Goal: Transaction & Acquisition: Obtain resource

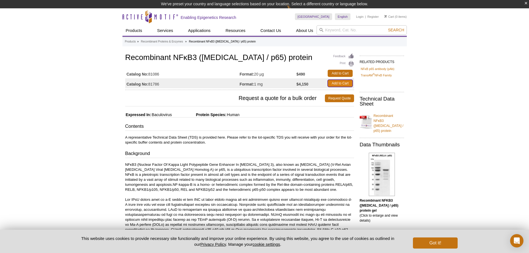
click at [342, 86] on link "Add to Cart" at bounding box center [340, 83] width 25 height 7
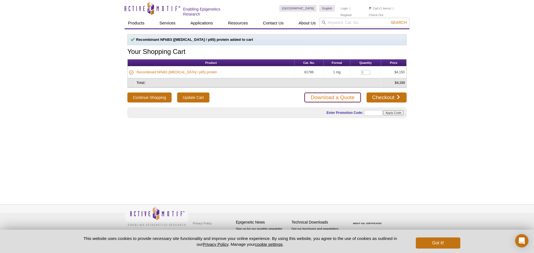
click at [353, 96] on link "Download a Quote" at bounding box center [332, 98] width 56 height 10
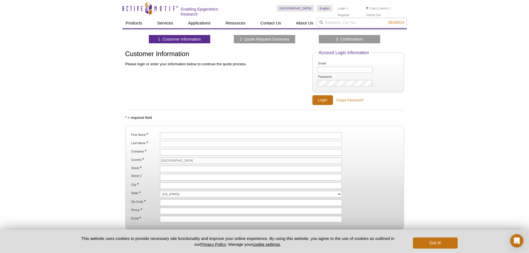
scroll to position [54, 0]
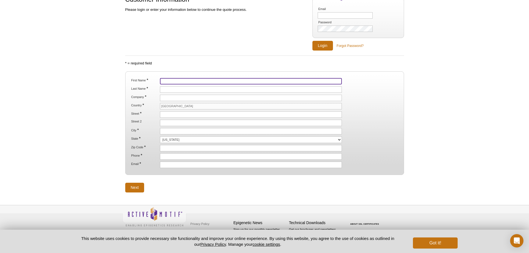
click at [195, 81] on input "First Name *" at bounding box center [251, 81] width 182 height 6
type input "6878"
type input "CARE"
type input "[STREET_ADDRESS][PERSON_NAME]"
type input "[GEOGRAPHIC_DATA]"
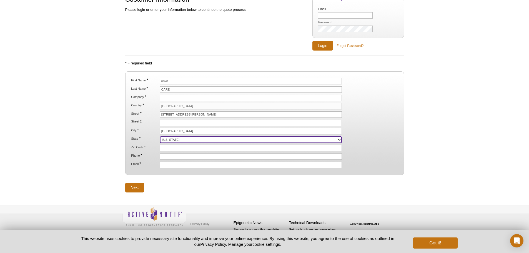
select select "OH"
type input "45267"
type input "5135587957"
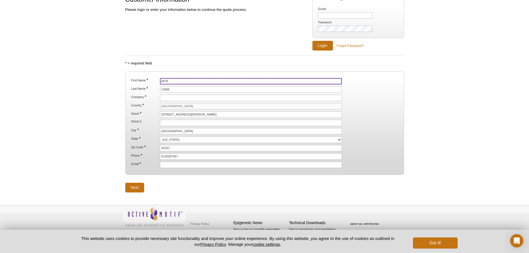
drag, startPoint x: 174, startPoint y: 81, endPoint x: 157, endPoint y: 80, distance: 17.5
click at [157, 80] on li "First Name * 6878" at bounding box center [265, 81] width 268 height 6
type input "Smitha"
drag, startPoint x: 177, startPoint y: 88, endPoint x: 146, endPoint y: 88, distance: 30.8
click at [146, 88] on li "Last Name * CARE" at bounding box center [265, 89] width 268 height 6
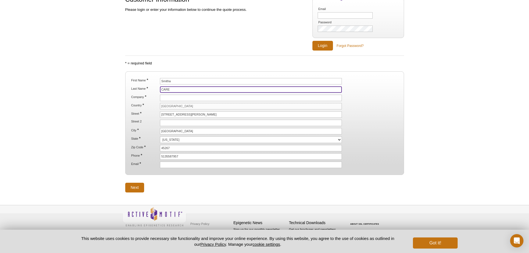
type input "Kizhake"
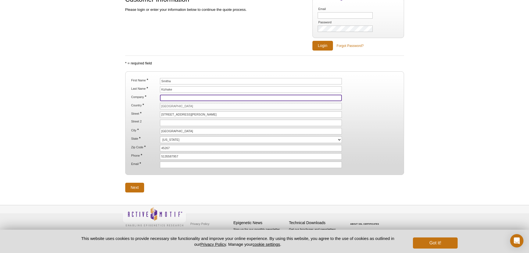
click at [187, 97] on input "Company *" at bounding box center [251, 98] width 182 height 6
type input "[GEOGRAPHIC_DATA]"
type input "[EMAIL_ADDRESS][DOMAIN_NAME]"
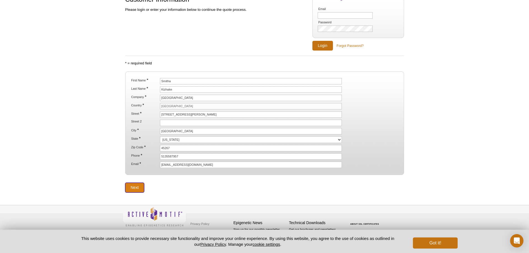
click at [134, 187] on input "Next" at bounding box center [134, 188] width 19 height 10
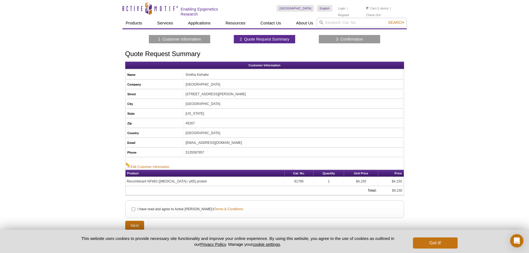
scroll to position [38, 0]
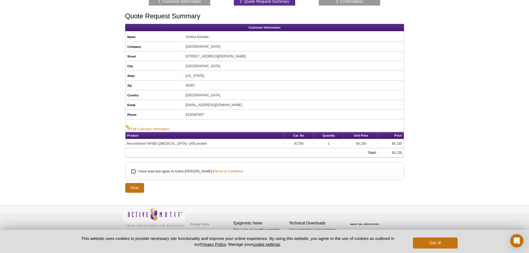
click at [133, 170] on input "I have read and agree to Active Motif's Terms & Conditions" at bounding box center [134, 172] width 4 height 4
checkbox input "true"
click at [136, 188] on input "Next" at bounding box center [134, 188] width 19 height 10
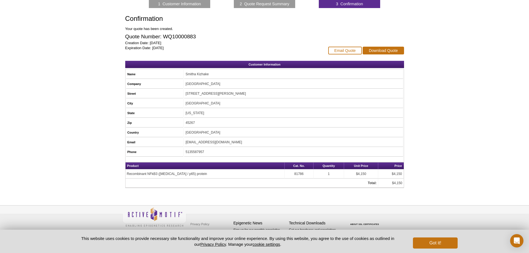
scroll to position [35, 0]
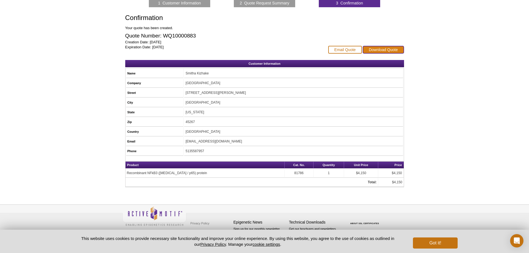
click at [400, 51] on link "Download Quote" at bounding box center [383, 50] width 41 height 8
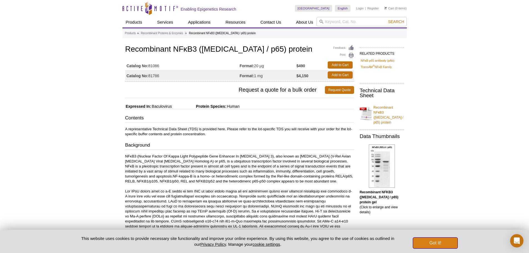
click at [448, 243] on button "Got it!" at bounding box center [435, 243] width 44 height 11
